Goal: Navigation & Orientation: Find specific page/section

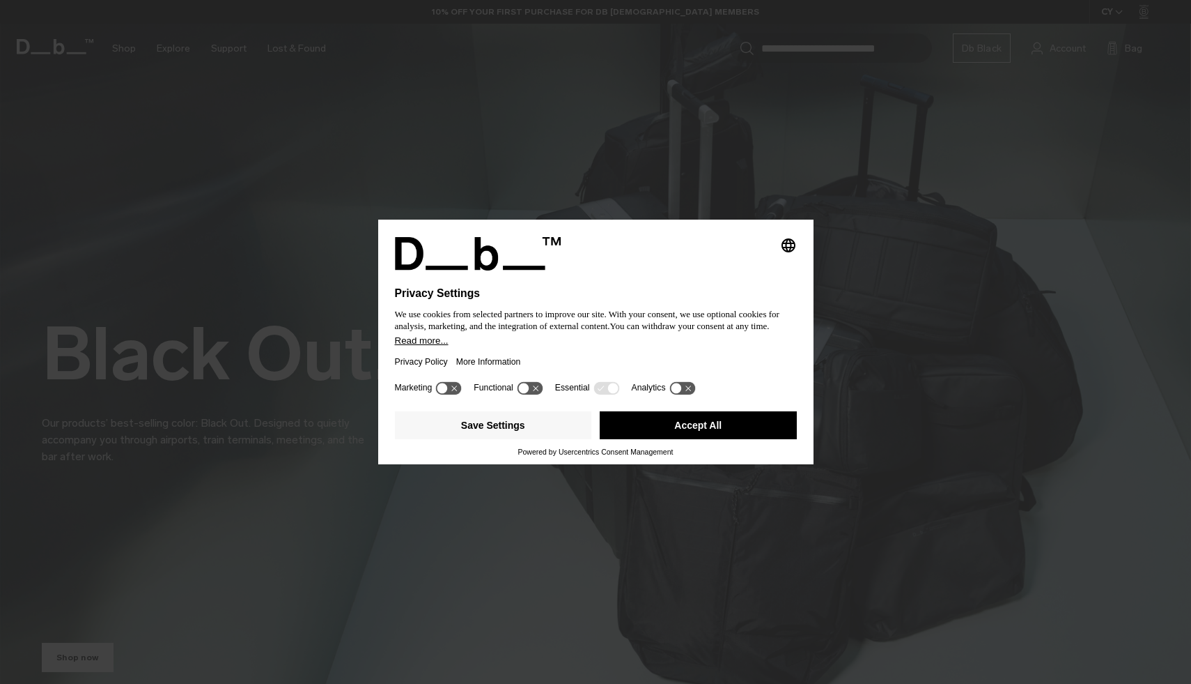
click at [655, 429] on button "Accept All" at bounding box center [698, 425] width 197 height 28
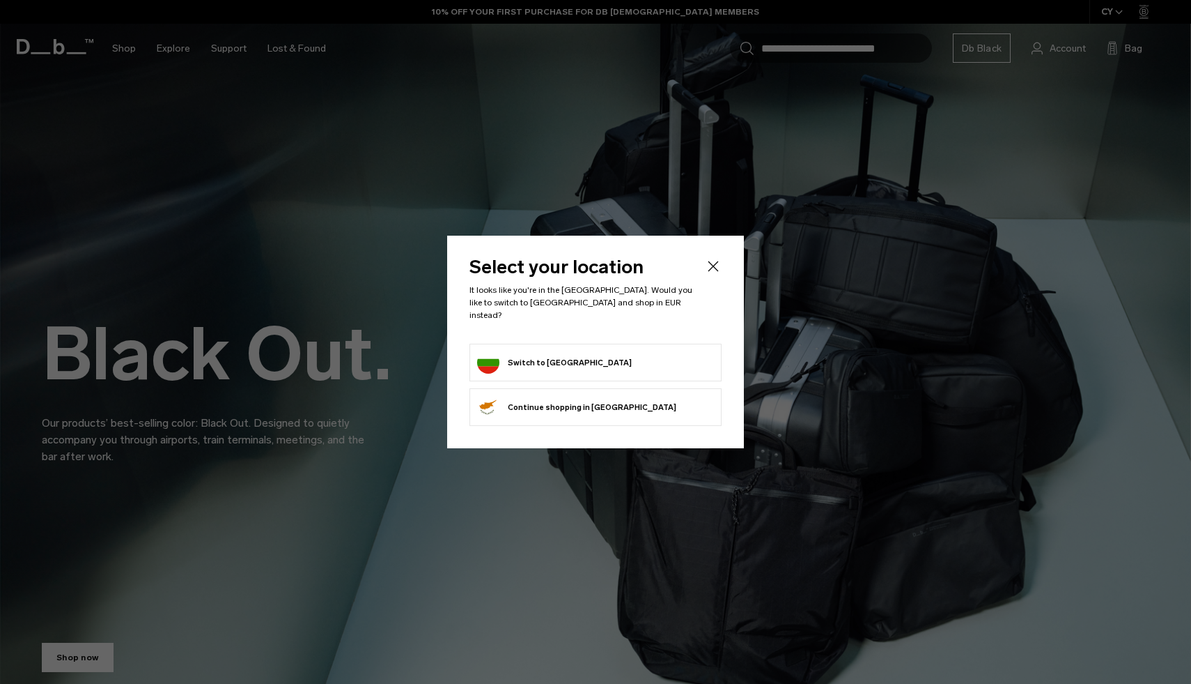
click at [546, 344] on li "Switch to [GEOGRAPHIC_DATA]" at bounding box center [596, 363] width 252 height 38
click at [537, 358] on button "Switch to [GEOGRAPHIC_DATA]" at bounding box center [554, 362] width 155 height 22
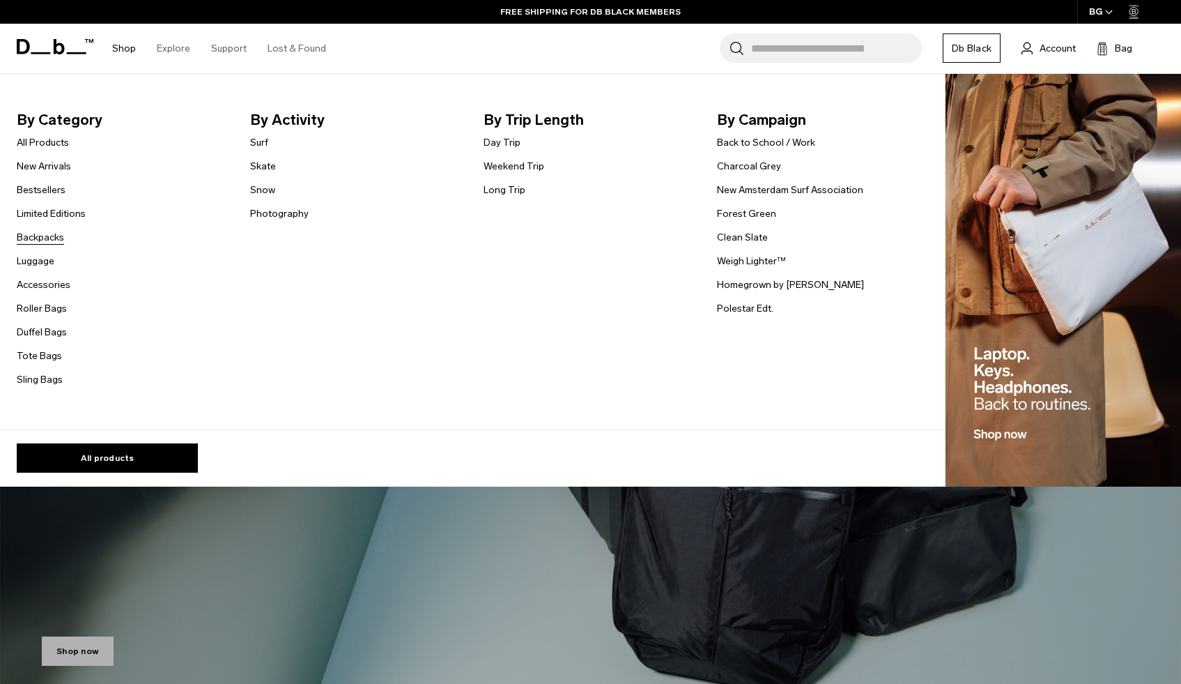
click at [52, 239] on link "Backpacks" at bounding box center [40, 237] width 47 height 15
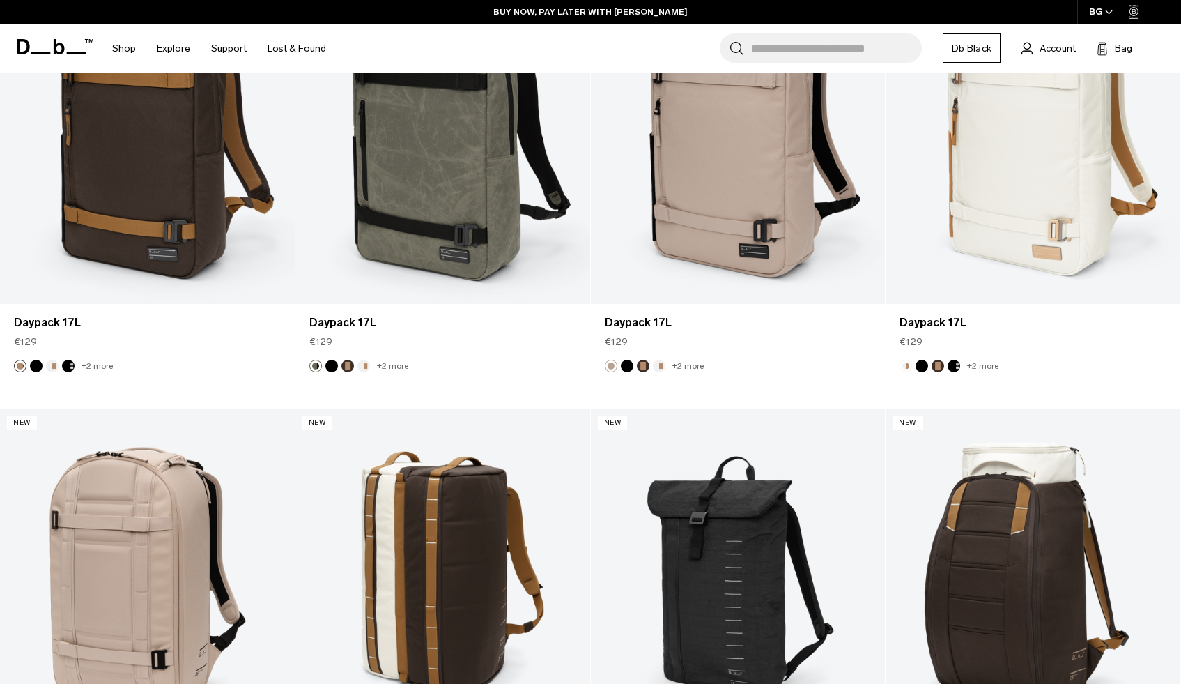
scroll to position [3024, 0]
